Goal: Navigation & Orientation: Find specific page/section

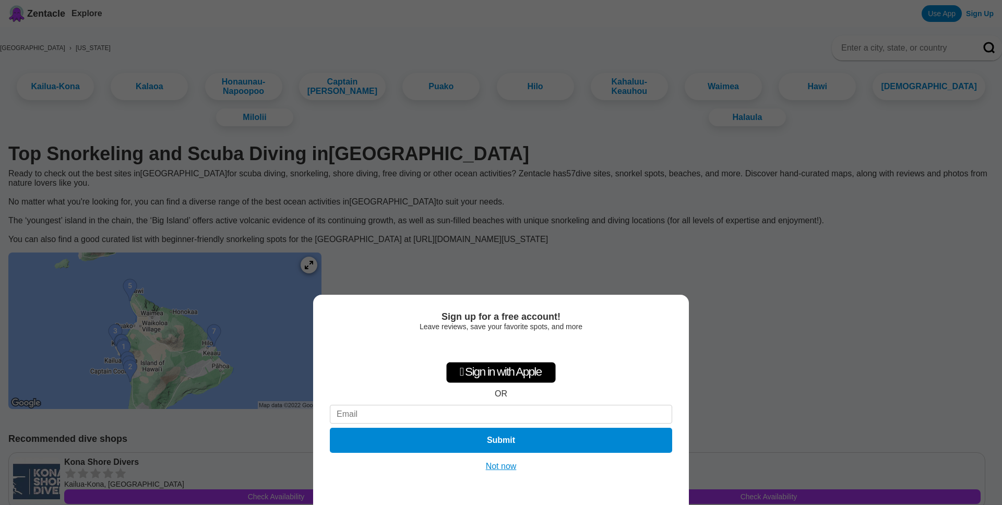
click at [505, 463] on button "Not now" at bounding box center [501, 467] width 37 height 10
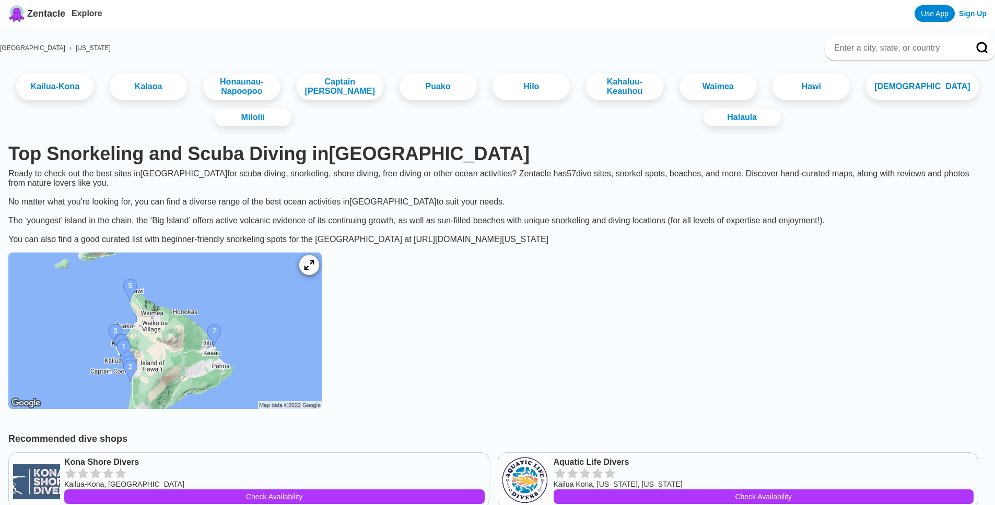
click at [319, 271] on div at bounding box center [309, 265] width 20 height 20
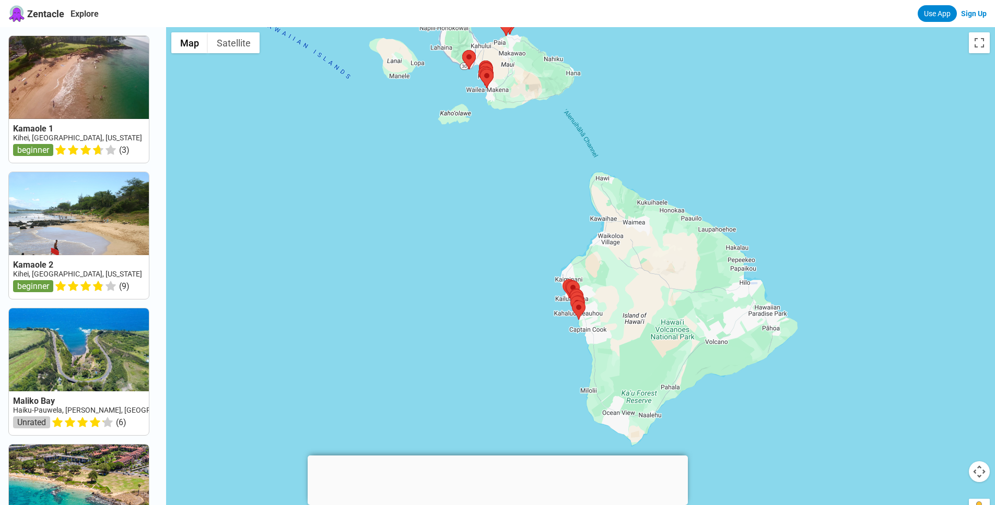
drag, startPoint x: 588, startPoint y: 350, endPoint x: 505, endPoint y: 152, distance: 214.3
click at [499, 124] on div at bounding box center [580, 279] width 829 height 505
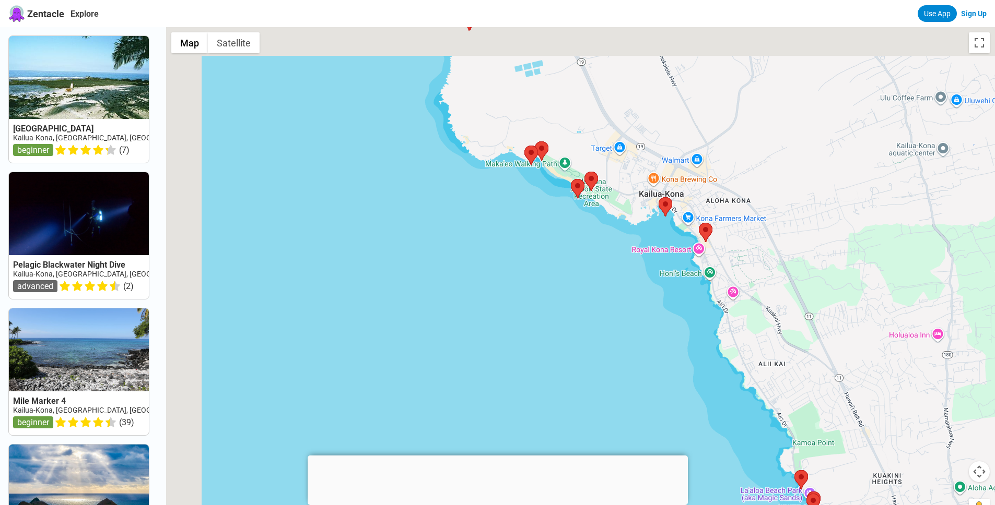
drag, startPoint x: 619, startPoint y: 298, endPoint x: 741, endPoint y: 472, distance: 213.2
click at [741, 473] on div at bounding box center [580, 279] width 829 height 505
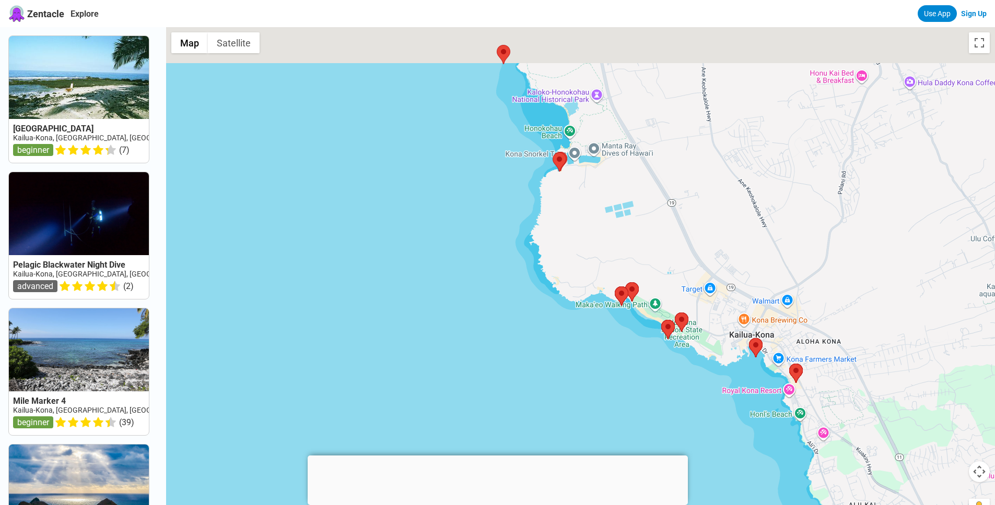
drag, startPoint x: 622, startPoint y: 302, endPoint x: 705, endPoint y: 436, distance: 157.3
click at [705, 436] on div at bounding box center [580, 279] width 829 height 505
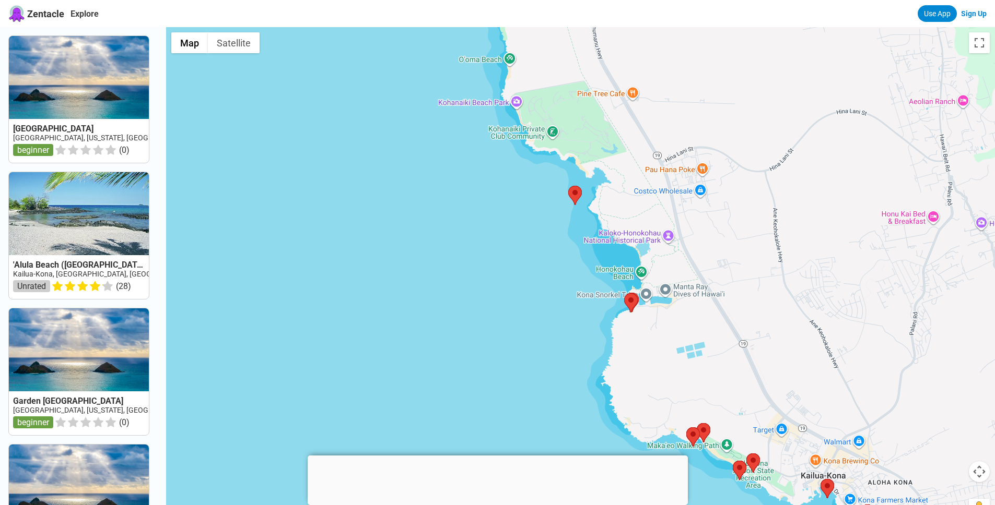
drag, startPoint x: 635, startPoint y: 313, endPoint x: 657, endPoint y: 390, distance: 79.8
click at [658, 392] on div at bounding box center [580, 279] width 829 height 505
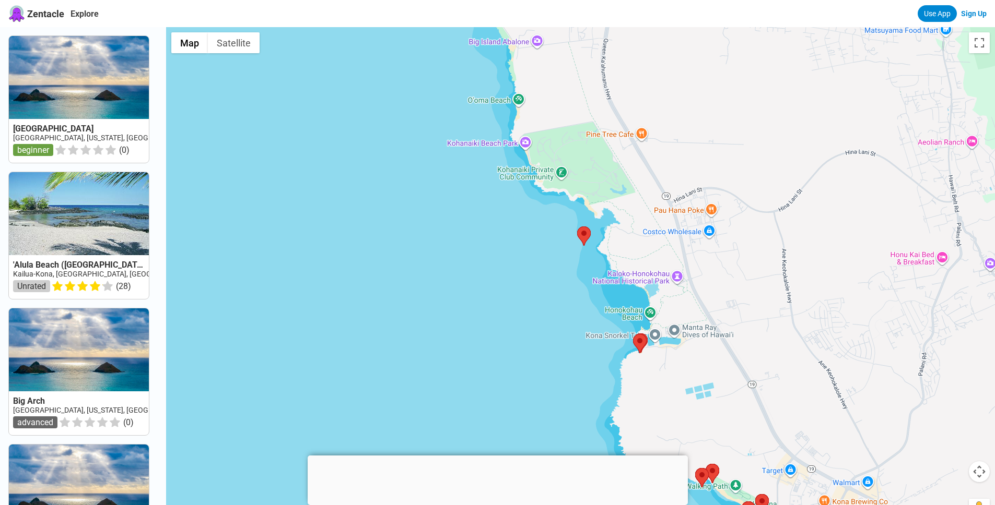
drag, startPoint x: 596, startPoint y: 266, endPoint x: 604, endPoint y: 305, distance: 40.0
click at [604, 305] on div at bounding box center [580, 279] width 829 height 505
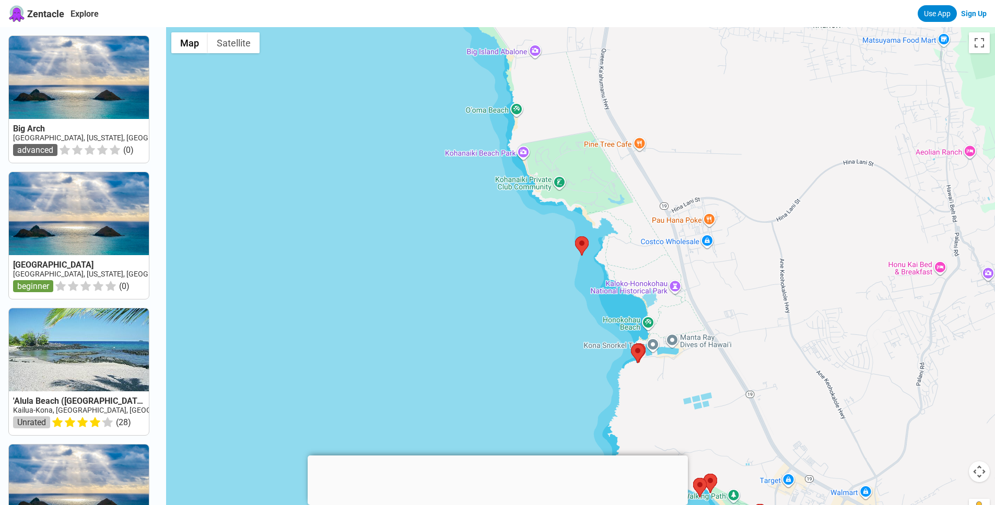
drag, startPoint x: 602, startPoint y: 275, endPoint x: 600, endPoint y: 280, distance: 5.6
click at [600, 280] on div at bounding box center [580, 279] width 829 height 505
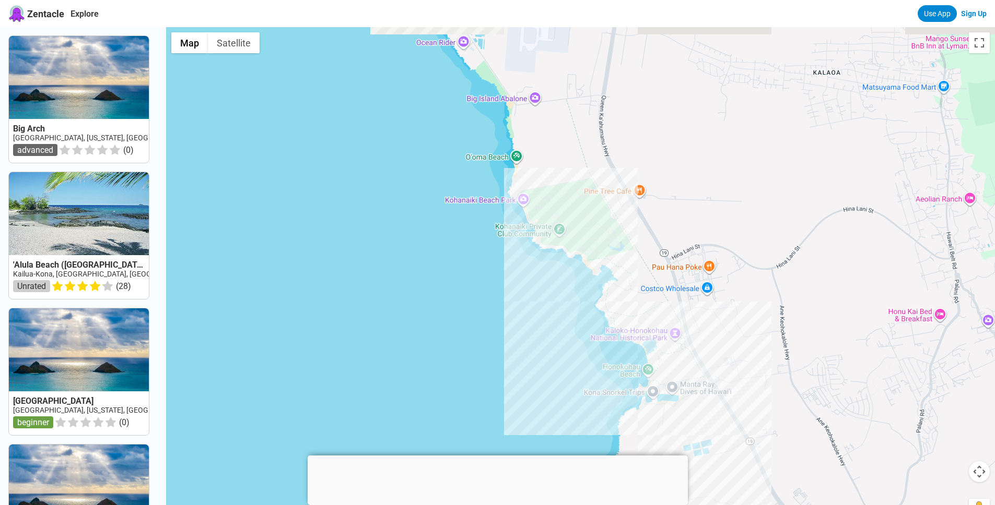
drag, startPoint x: 515, startPoint y: 178, endPoint x: 540, endPoint y: 216, distance: 44.9
click at [536, 208] on div at bounding box center [580, 279] width 829 height 505
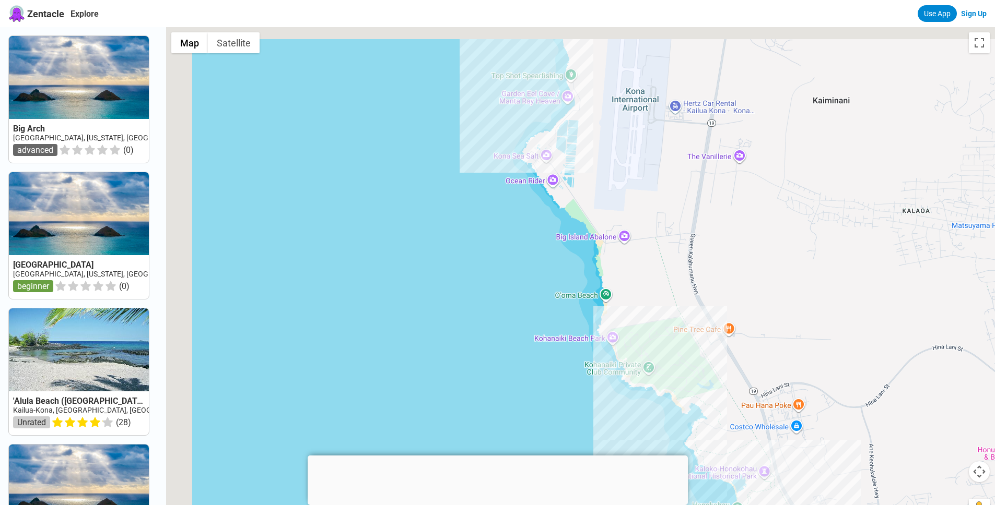
drag, startPoint x: 576, startPoint y: 275, endPoint x: 663, endPoint y: 412, distance: 162.7
click at [663, 412] on div at bounding box center [580, 279] width 829 height 505
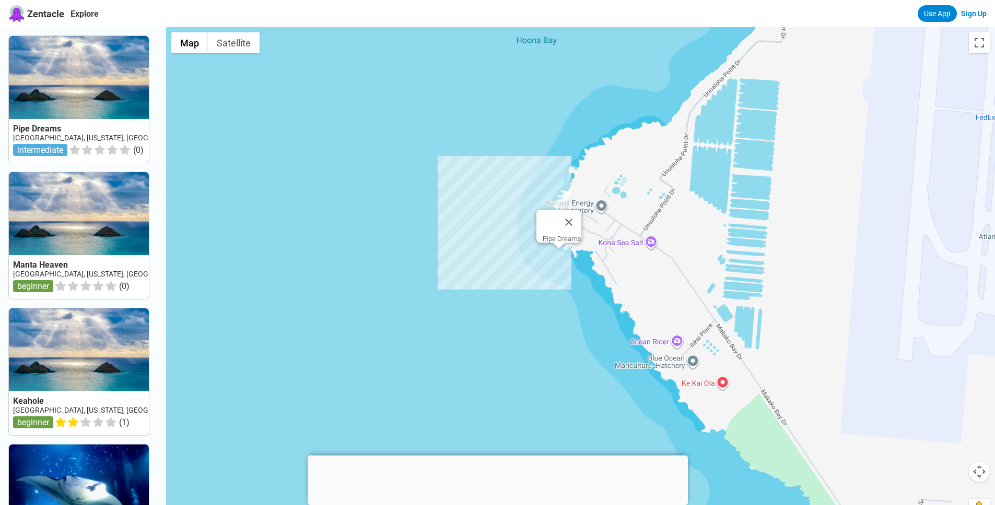
click at [561, 262] on div "Pipe Dreams" at bounding box center [580, 279] width 829 height 505
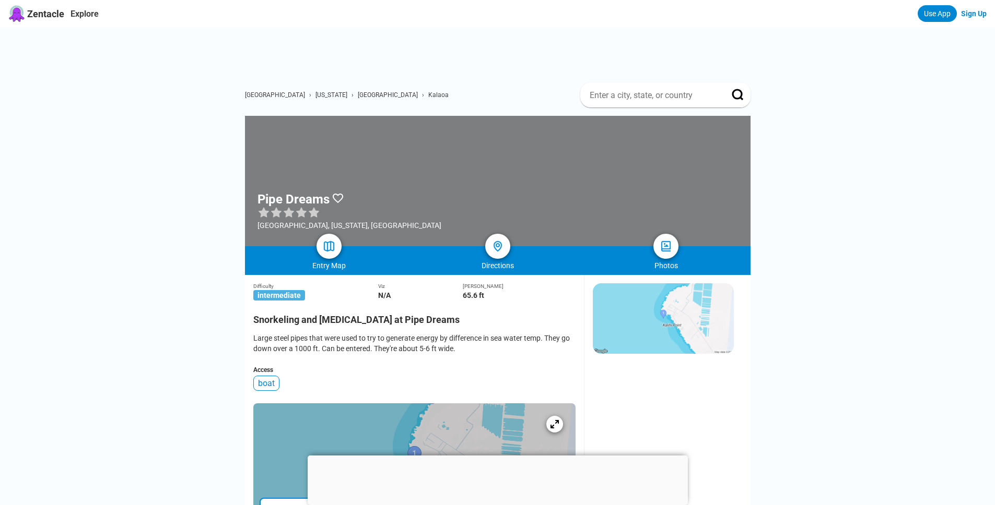
drag, startPoint x: 196, startPoint y: 140, endPoint x: 178, endPoint y: 122, distance: 26.2
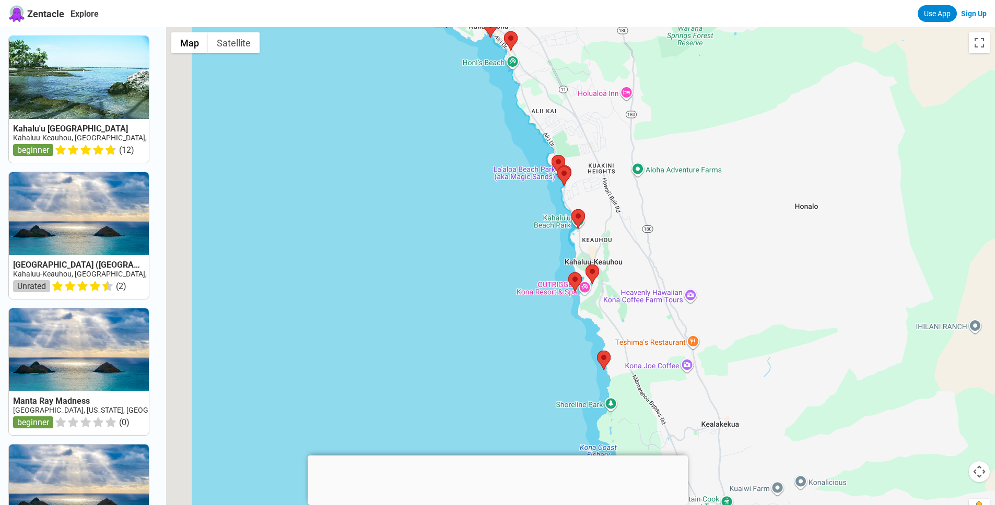
drag, startPoint x: 608, startPoint y: 318, endPoint x: 667, endPoint y: 227, distance: 108.3
click at [667, 227] on div at bounding box center [580, 279] width 829 height 505
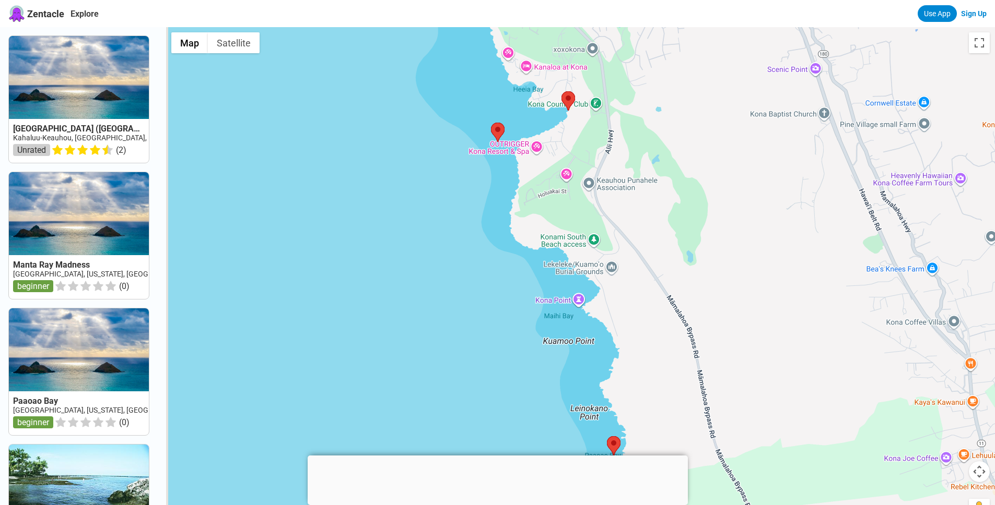
drag, startPoint x: 602, startPoint y: 274, endPoint x: 776, endPoint y: 264, distance: 174.1
click at [776, 264] on div at bounding box center [580, 279] width 829 height 505
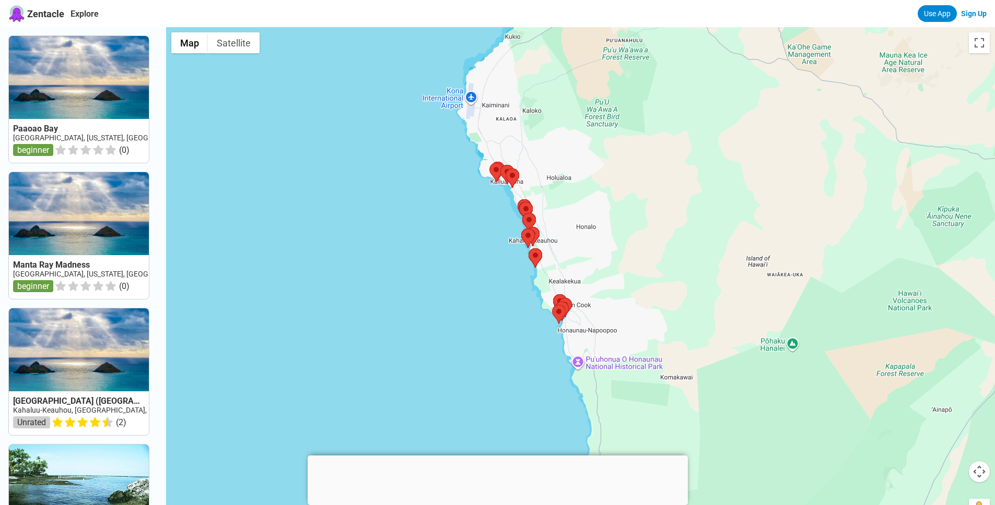
drag, startPoint x: 673, startPoint y: 255, endPoint x: 609, endPoint y: 257, distance: 64.3
click at [609, 258] on div at bounding box center [580, 279] width 829 height 505
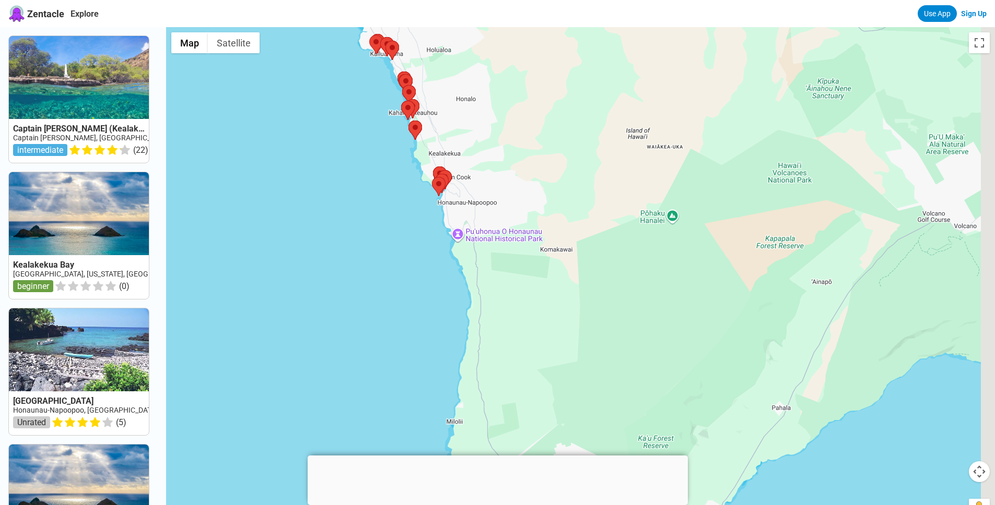
drag, startPoint x: 673, startPoint y: 306, endPoint x: 545, endPoint y: 169, distance: 188.0
click at [545, 169] on div at bounding box center [580, 279] width 829 height 505
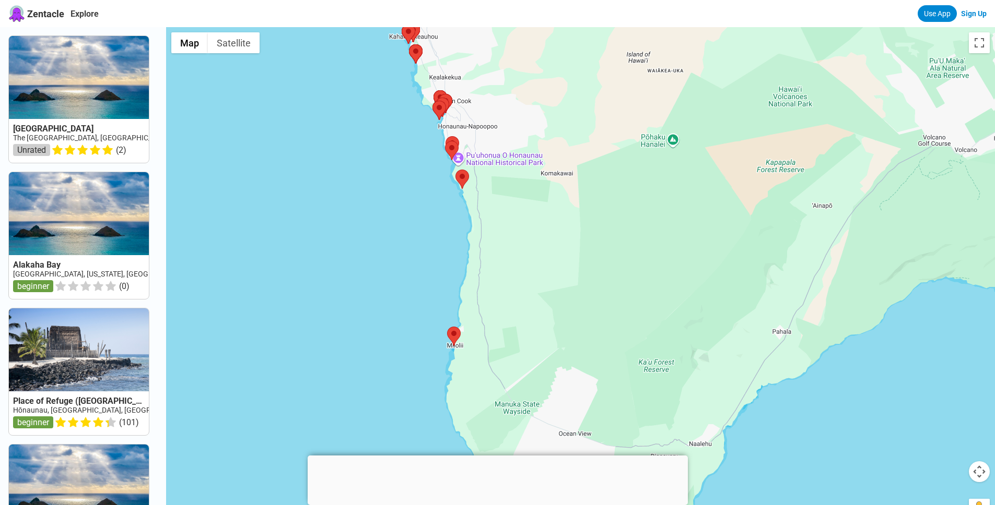
drag, startPoint x: 599, startPoint y: 230, endPoint x: 604, endPoint y: 175, distance: 55.0
click at [604, 175] on div at bounding box center [580, 279] width 829 height 505
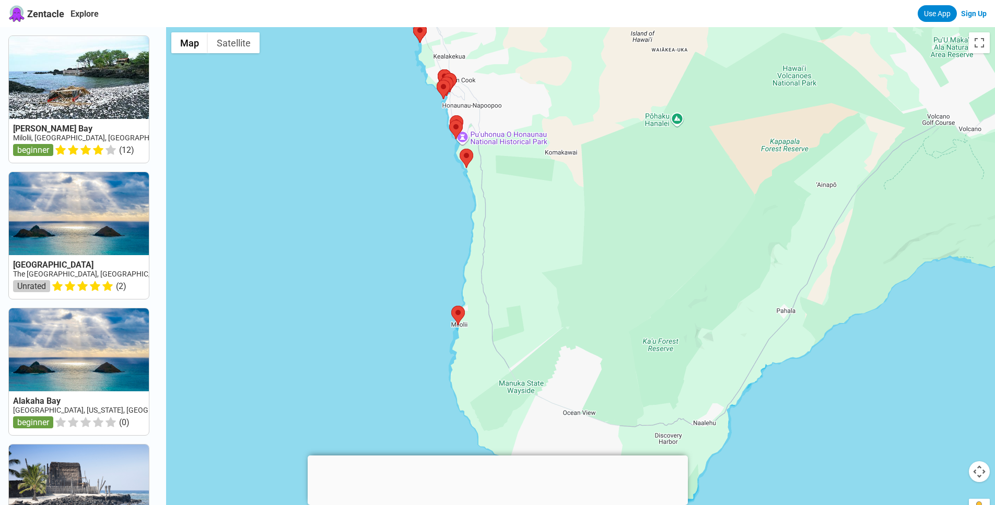
drag, startPoint x: 606, startPoint y: 197, endPoint x: 602, endPoint y: 115, distance: 82.6
click at [602, 116] on div at bounding box center [580, 279] width 829 height 505
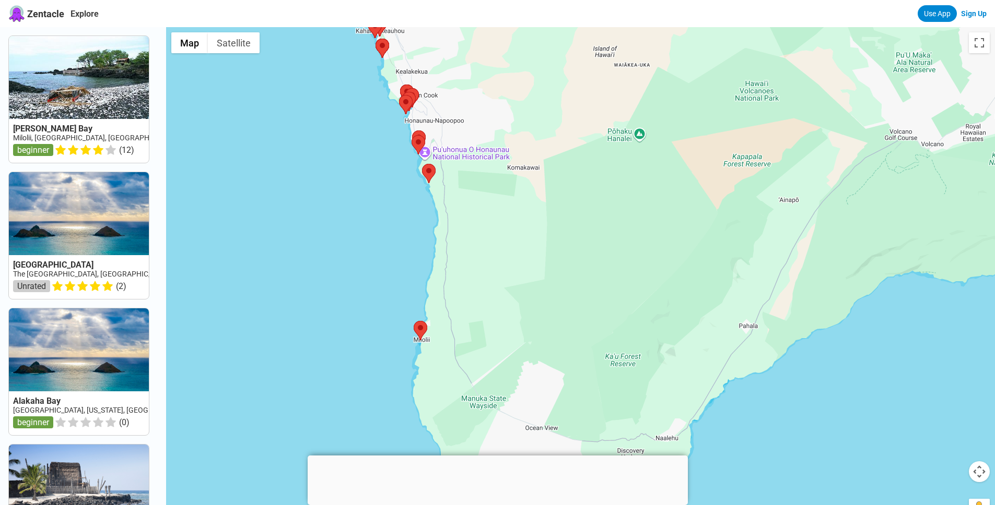
drag, startPoint x: 598, startPoint y: 196, endPoint x: 563, endPoint y: 280, distance: 91.5
click at [563, 280] on div at bounding box center [580, 279] width 829 height 505
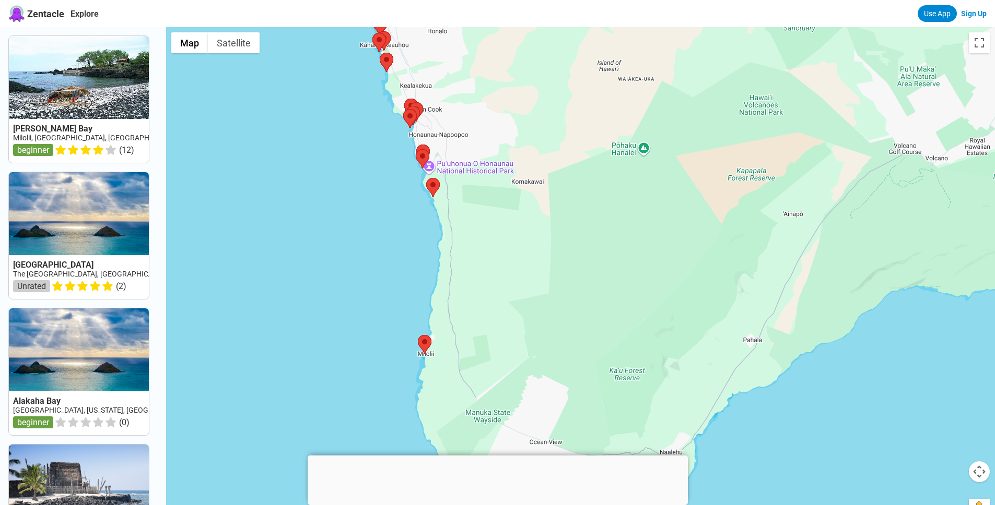
drag, startPoint x: 551, startPoint y: 219, endPoint x: 559, endPoint y: 262, distance: 43.1
click at [559, 262] on div at bounding box center [580, 279] width 829 height 505
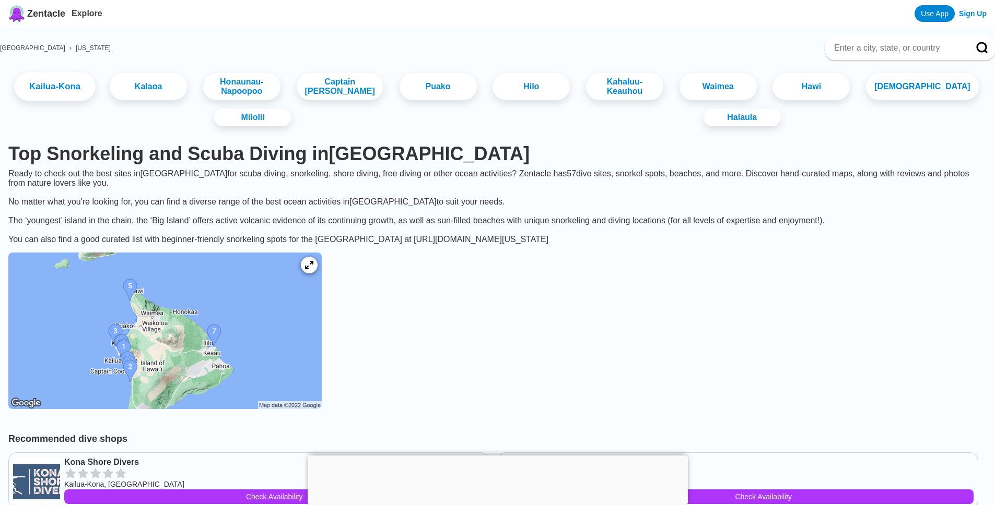
click at [96, 91] on link "Kailua-Kona" at bounding box center [55, 87] width 81 height 29
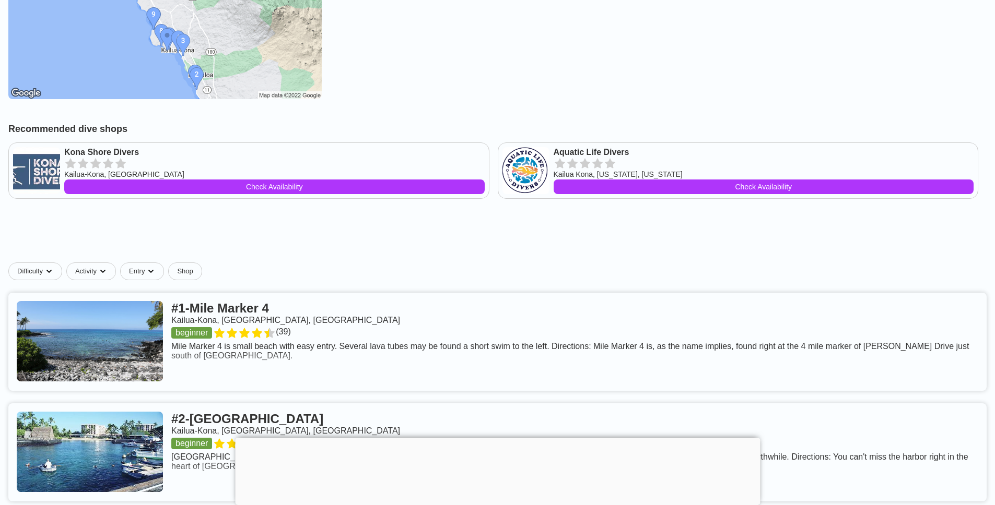
scroll to position [274, 0]
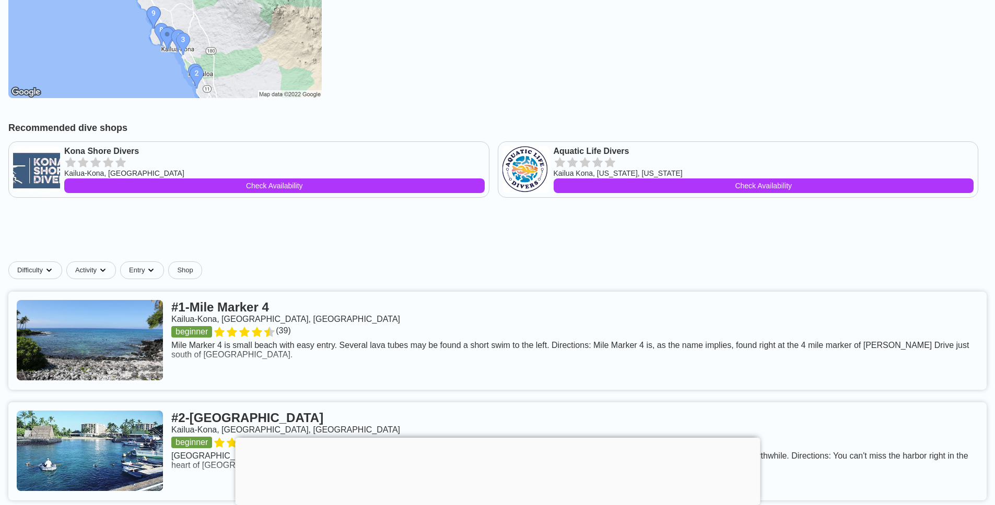
click at [495, 438] on div at bounding box center [497, 438] width 525 height 0
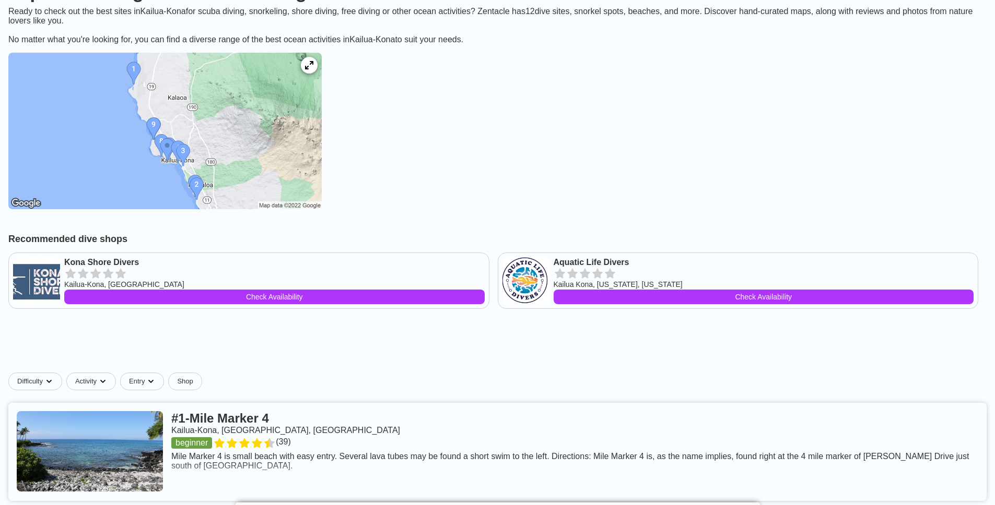
scroll to position [105, 0]
